Goal: Information Seeking & Learning: Compare options

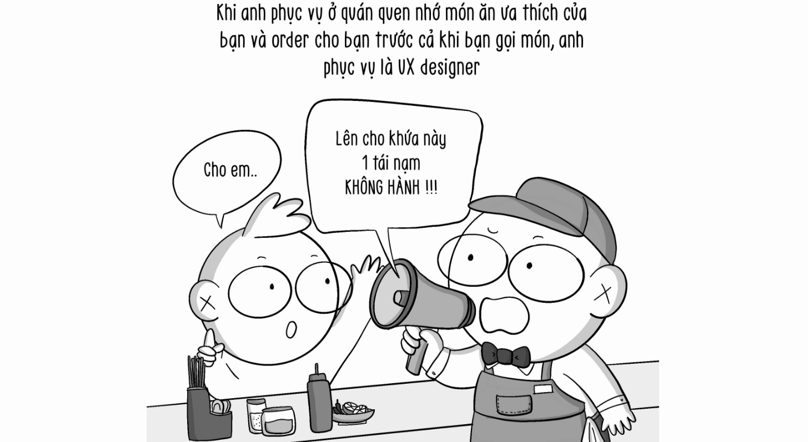
scroll to position [9124, 0]
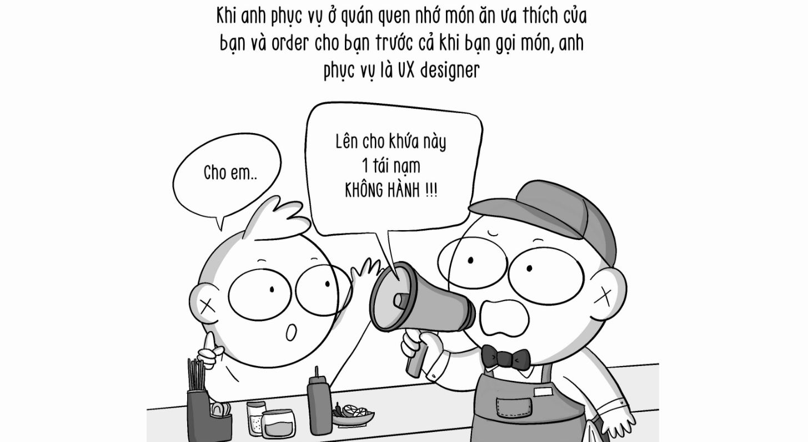
click at [539, 231] on img at bounding box center [404, 280] width 361 height 361
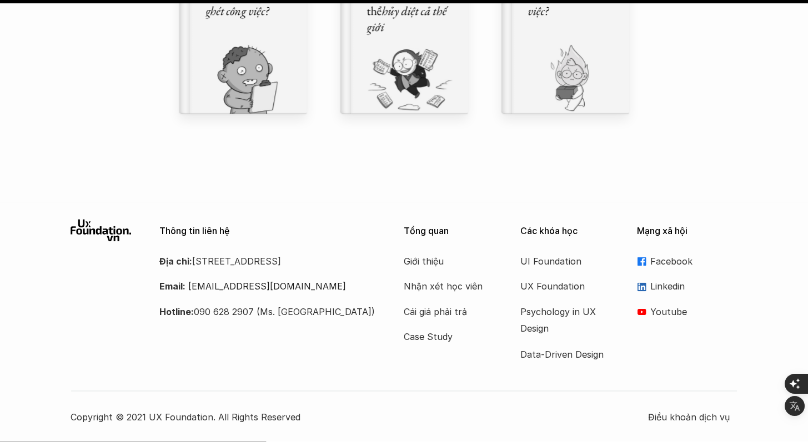
scroll to position [13166, 0]
click at [439, 338] on p "Case Study" at bounding box center [448, 337] width 89 height 17
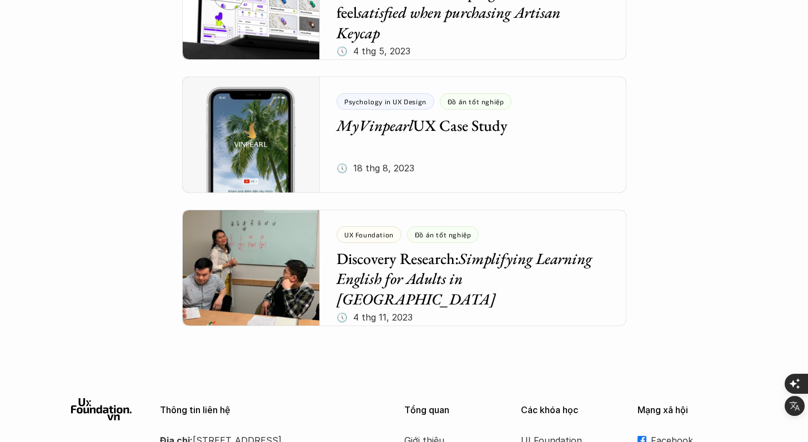
scroll to position [4757, 0]
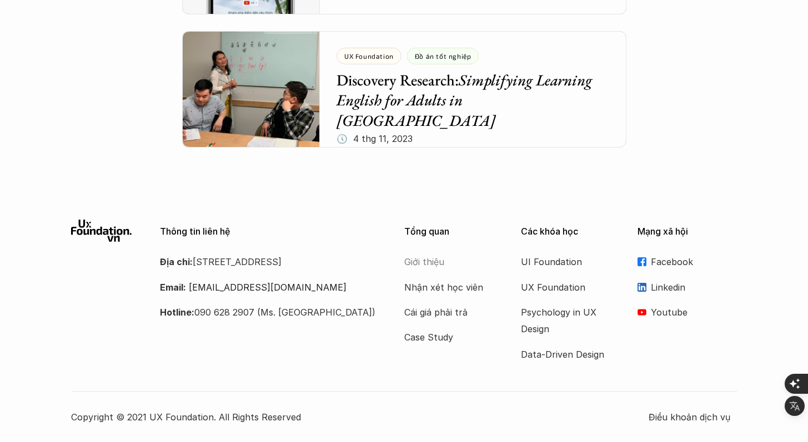
click at [429, 263] on p "Giới thiệu" at bounding box center [448, 262] width 89 height 17
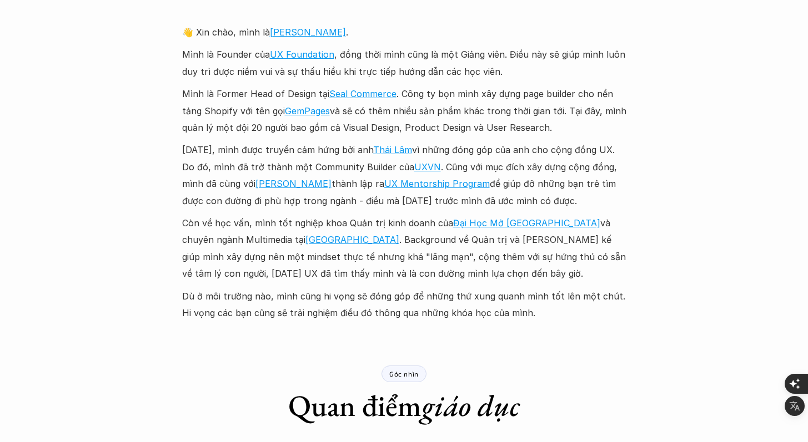
scroll to position [1269, 0]
click at [430, 114] on p "Mình là Former Head of Design tại Seal Commerce . Công ty bọn mình xây dựng pag…" at bounding box center [404, 110] width 444 height 51
click at [385, 122] on p "Mình là Former Head of Design tại Seal Commerce . Công ty bọn mình xây dựng pag…" at bounding box center [404, 110] width 444 height 51
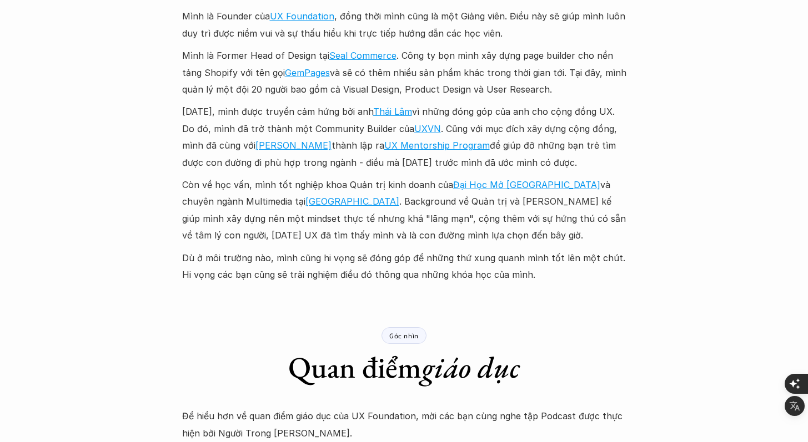
scroll to position [1307, 0]
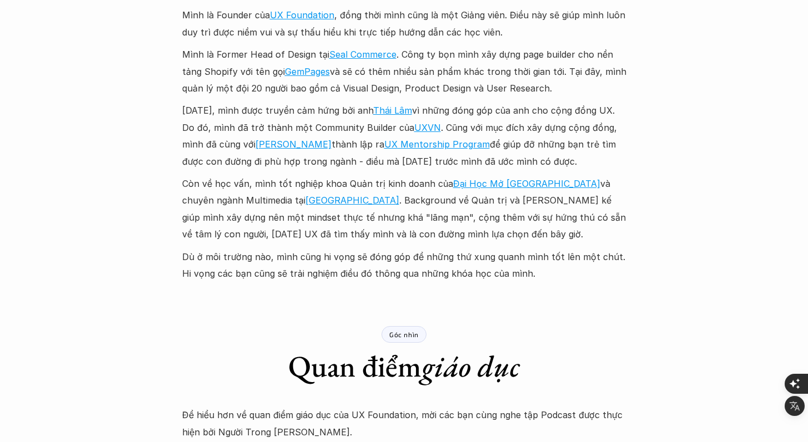
click at [500, 154] on p "[DATE], mình được truyền cảm hứng bởi anh [PERSON_NAME] vì những đóng góp của a…" at bounding box center [404, 136] width 444 height 68
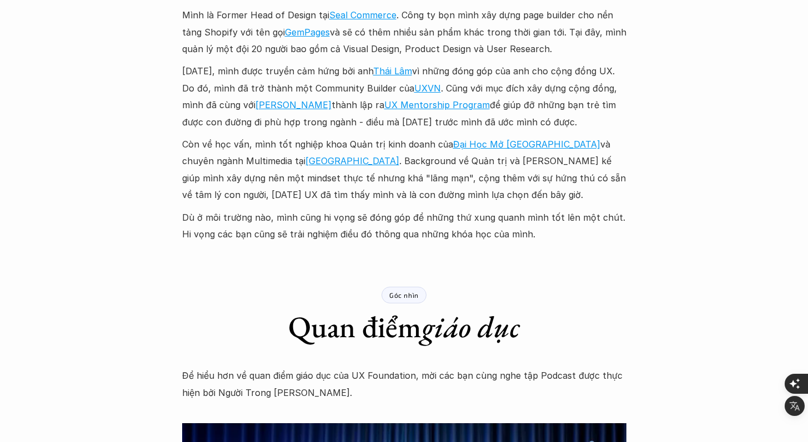
scroll to position [1349, 0]
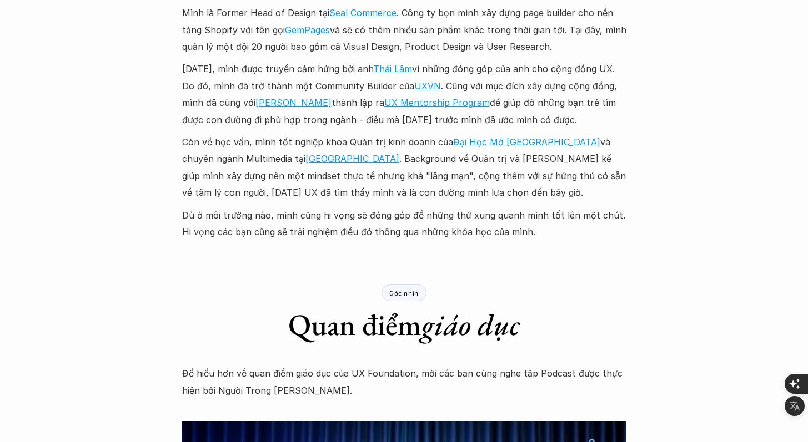
click at [453, 118] on p "[DATE], mình được truyền cảm hứng bởi anh [PERSON_NAME] vì những đóng góp của a…" at bounding box center [404, 95] width 444 height 68
click at [395, 157] on p "Còn về học vấn, mình tốt nghiệp khoa Quản trị kinh doanh của [GEOGRAPHIC_DATA] …" at bounding box center [404, 168] width 444 height 68
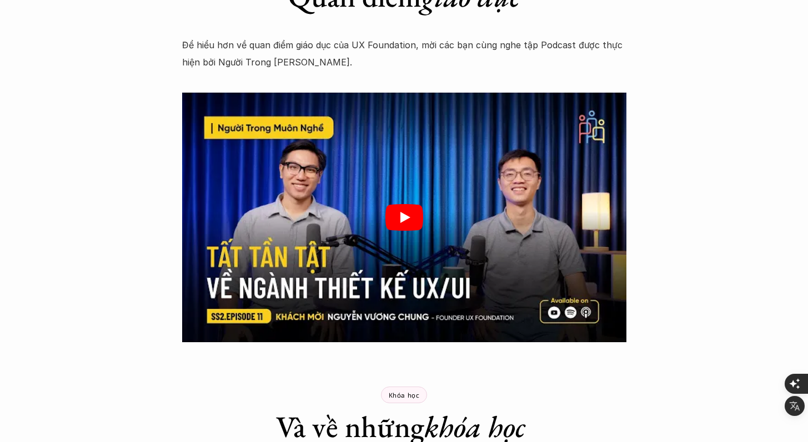
scroll to position [1682, 0]
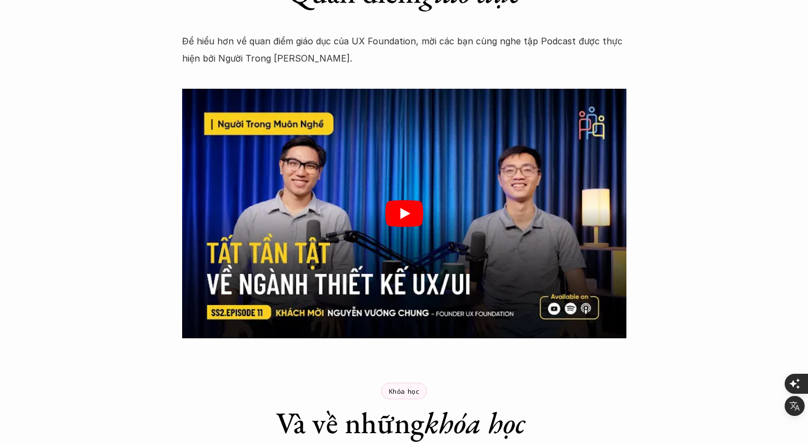
click at [414, 215] on icon "Play" at bounding box center [404, 213] width 38 height 27
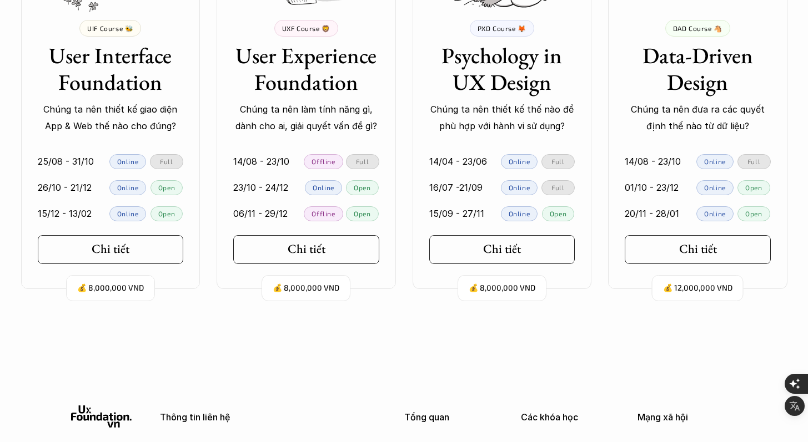
scroll to position [2393, 0]
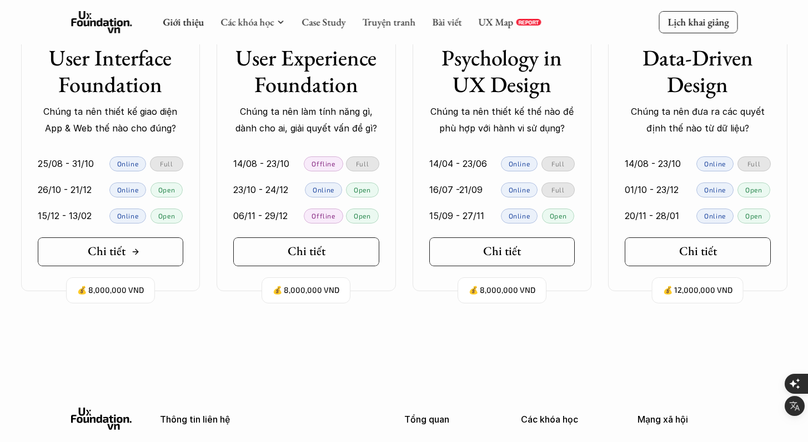
click at [154, 256] on link "Chi tiết" at bounding box center [111, 252] width 146 height 29
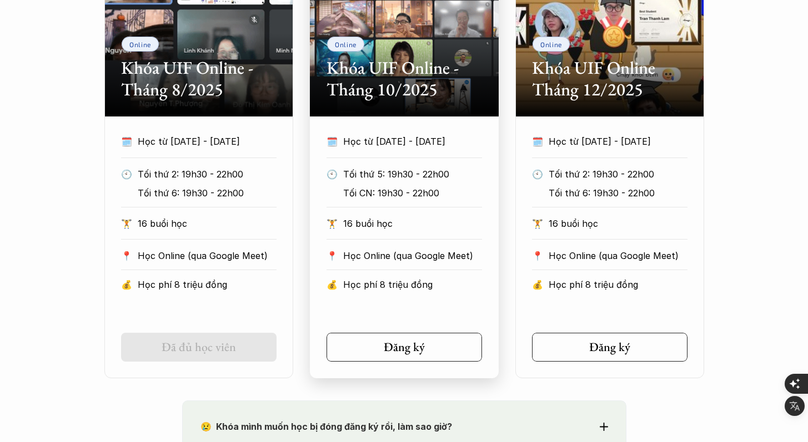
scroll to position [656, 0]
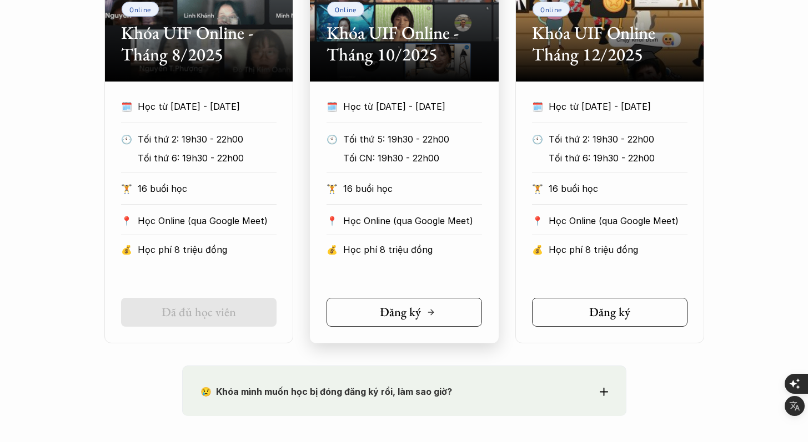
click at [416, 313] on h5 "Đăng ký" at bounding box center [400, 312] width 41 height 14
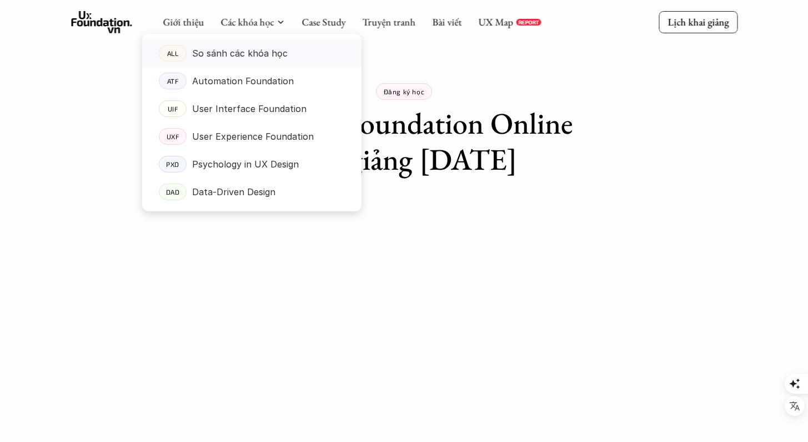
click at [272, 54] on p "So sánh các khóa học" at bounding box center [239, 53] width 95 height 17
